Goal: Navigation & Orientation: Find specific page/section

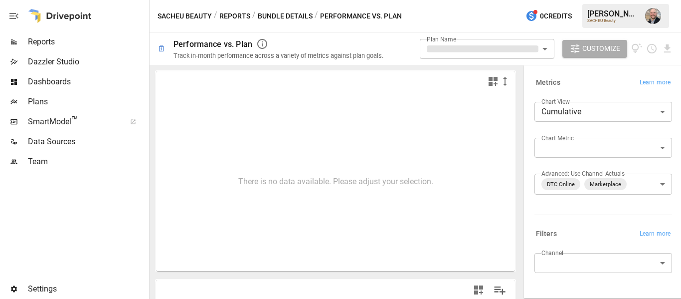
type input "**********"
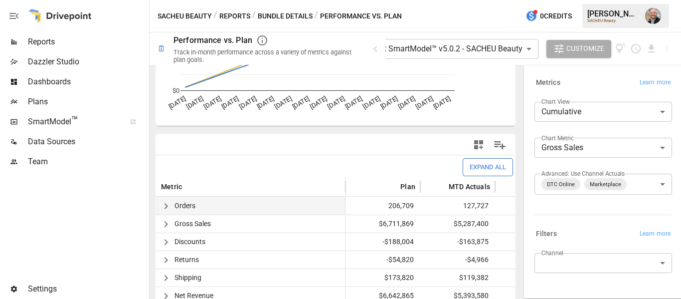
scroll to position [145, 0]
click at [70, 143] on span "Data Sources" at bounding box center [87, 142] width 119 height 12
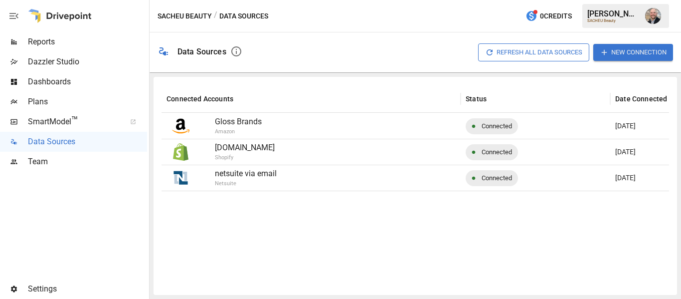
click at [39, 160] on span "Team" at bounding box center [87, 162] width 119 height 12
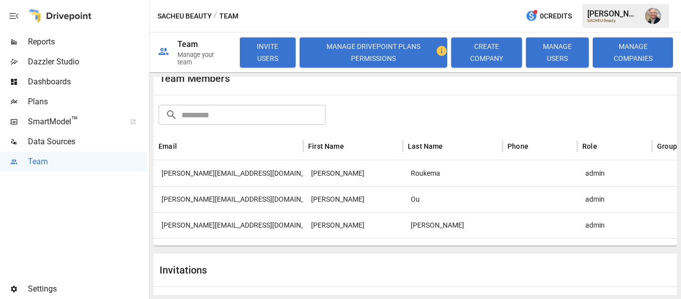
scroll to position [30, 0]
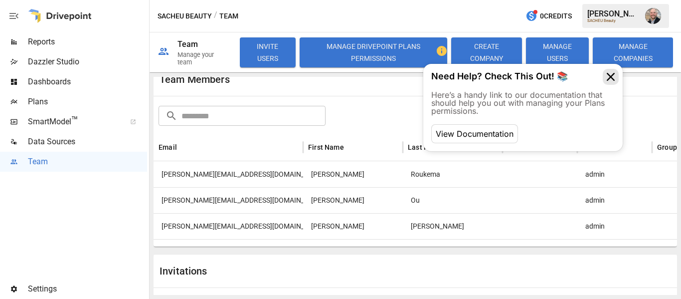
click at [616, 76] on icon at bounding box center [611, 77] width 16 height 16
